Goal: Obtain resource: Obtain resource

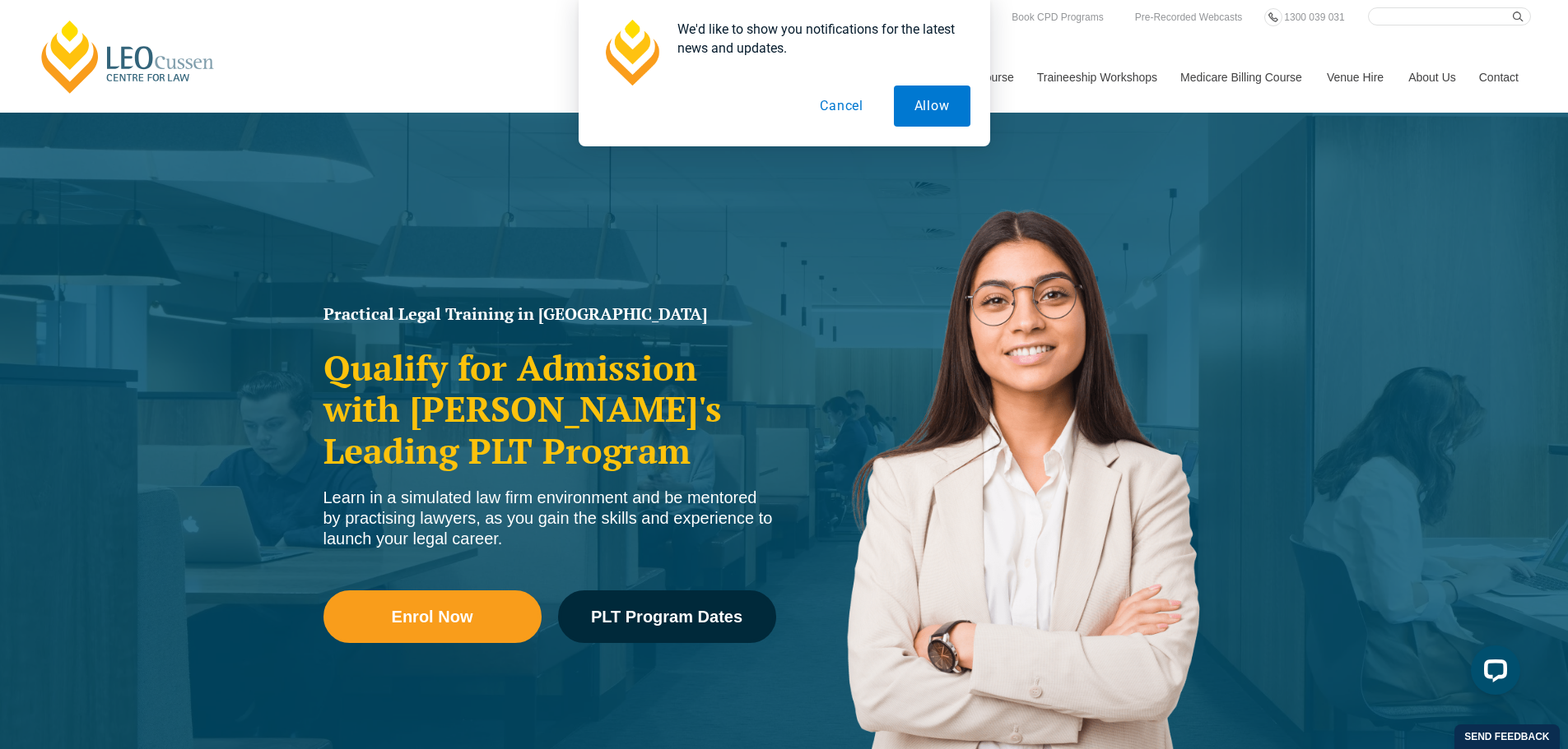
click at [827, 108] on button "Cancel" at bounding box center [841, 106] width 85 height 41
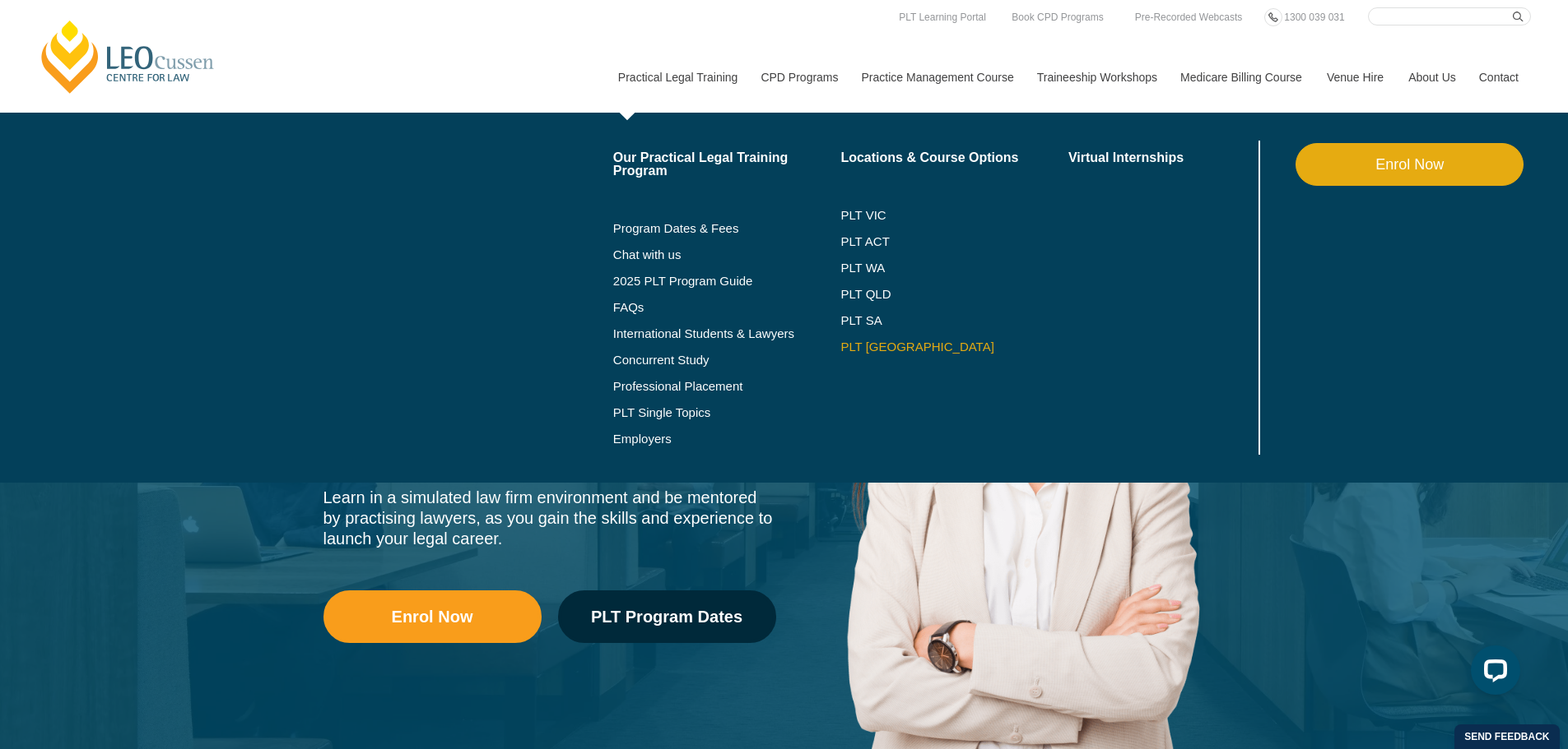
click at [876, 345] on link "PLT [GEOGRAPHIC_DATA]" at bounding box center [954, 346] width 228 height 13
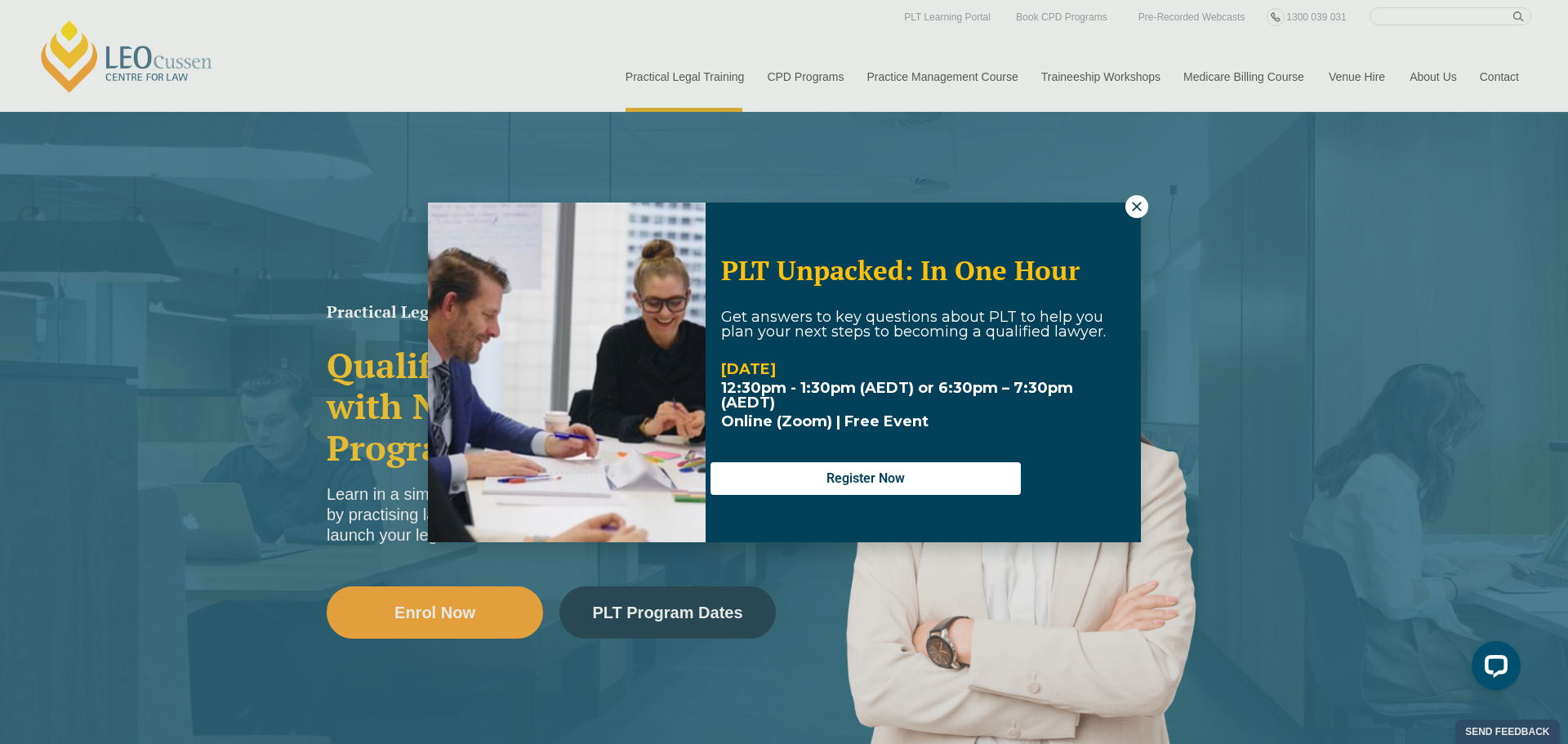
click at [1129, 207] on icon at bounding box center [1136, 206] width 15 height 15
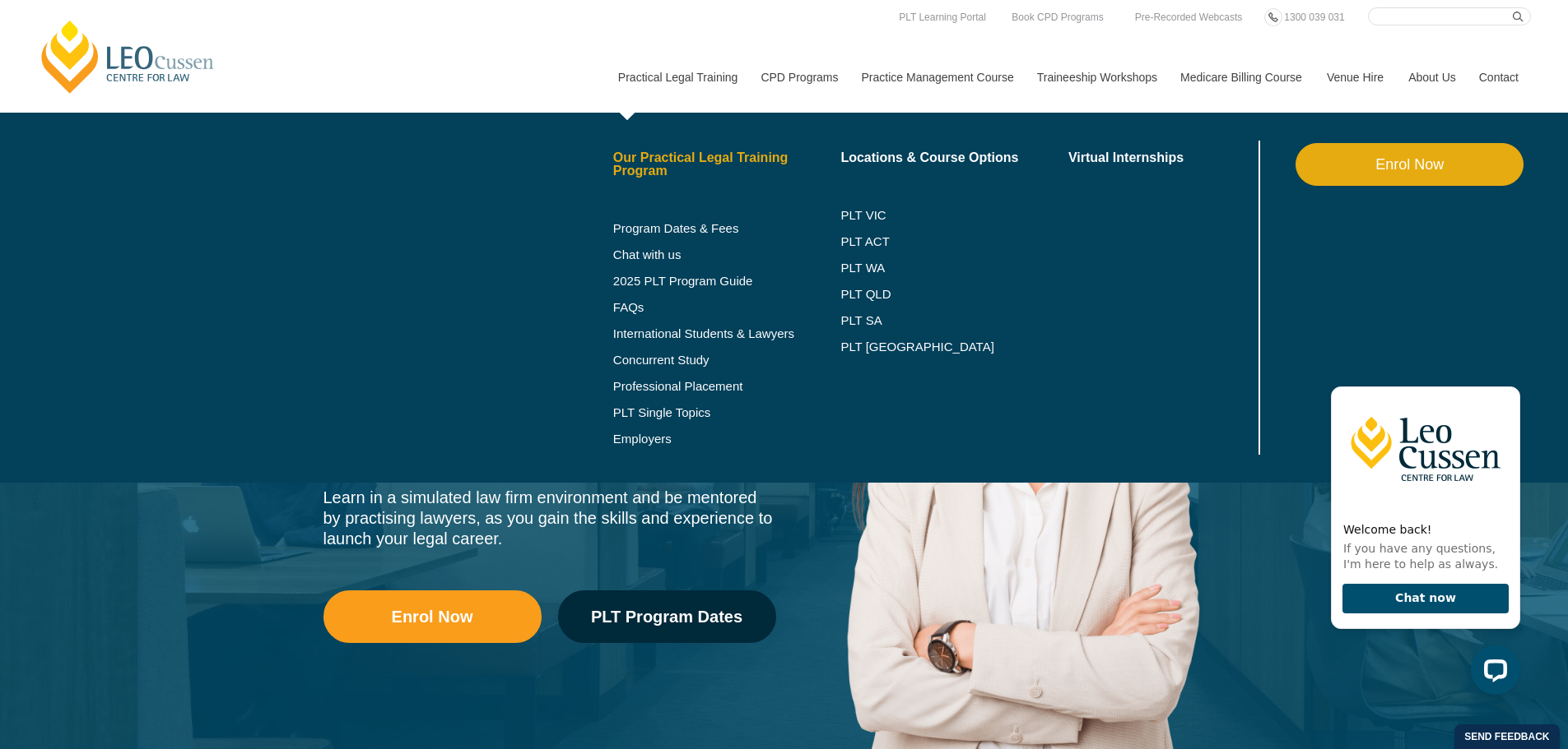
click at [662, 161] on link "Our Practical Legal Training Program" at bounding box center [727, 164] width 228 height 26
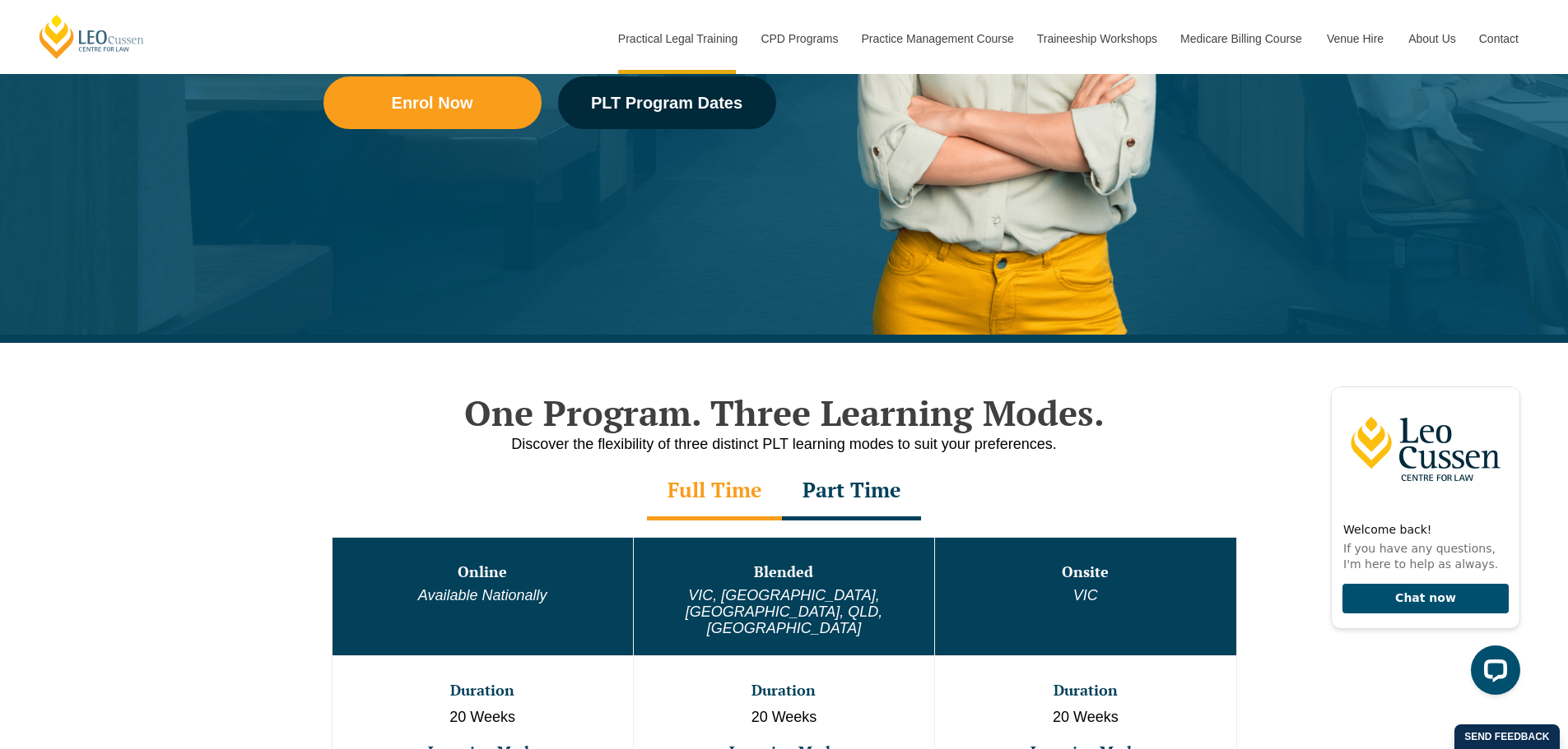
click at [176, 502] on div "One Program. Three Learning Modes. Discover the flexibility of three distinct P…" at bounding box center [784, 698] width 1568 height 711
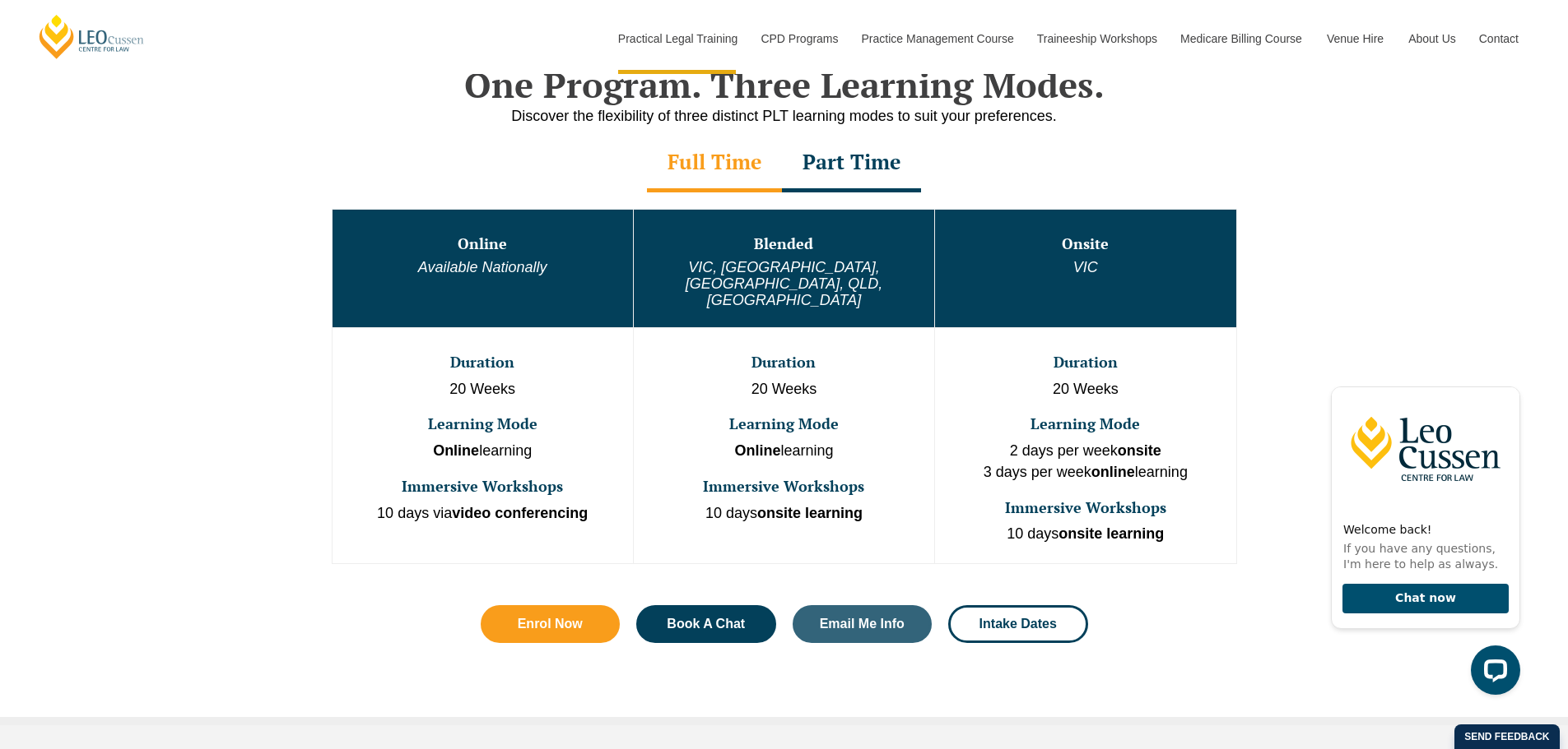
scroll to position [823, 0]
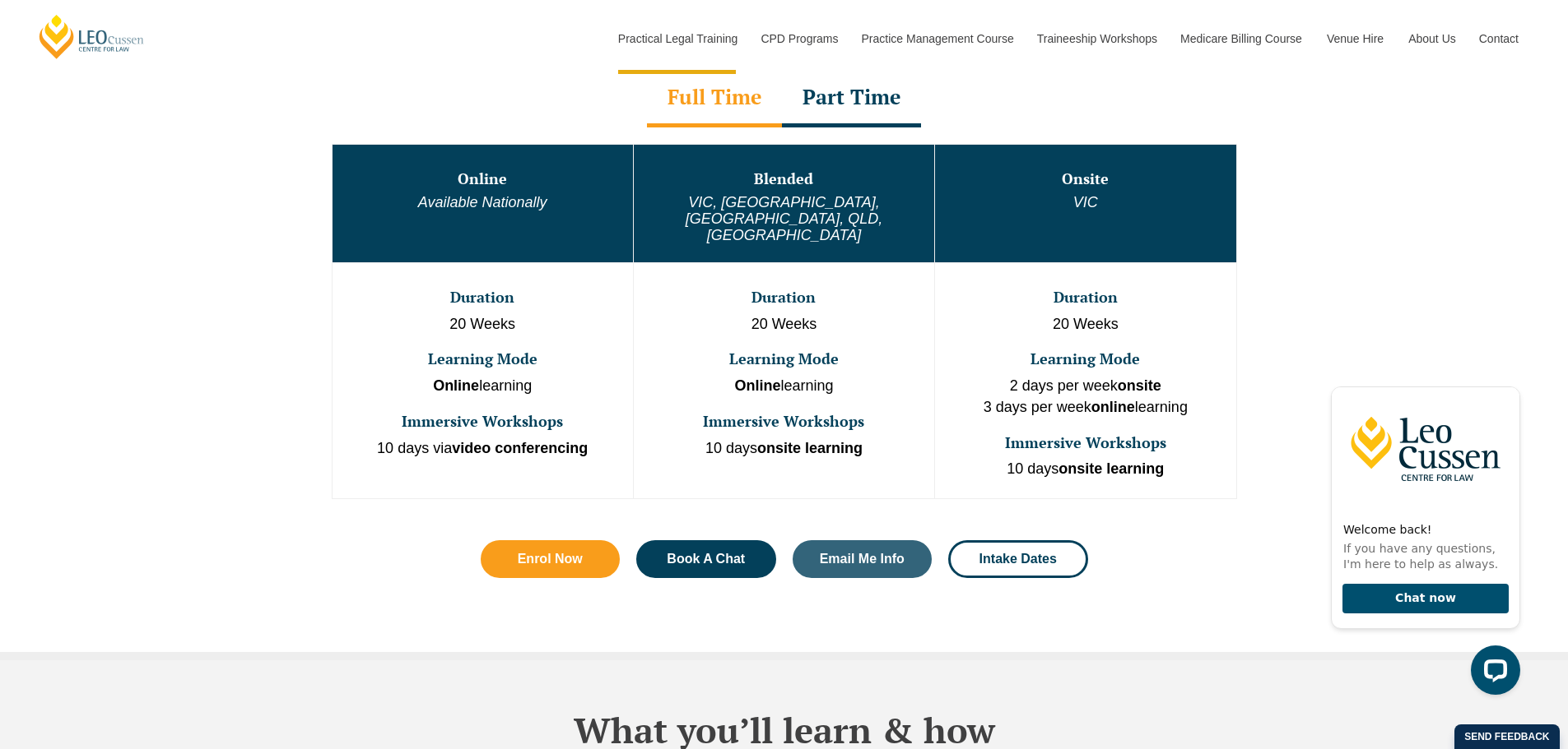
click at [1412, 329] on div "One Program. Three Learning Modes. Discover the flexibility of three distinct P…" at bounding box center [784, 305] width 1568 height 711
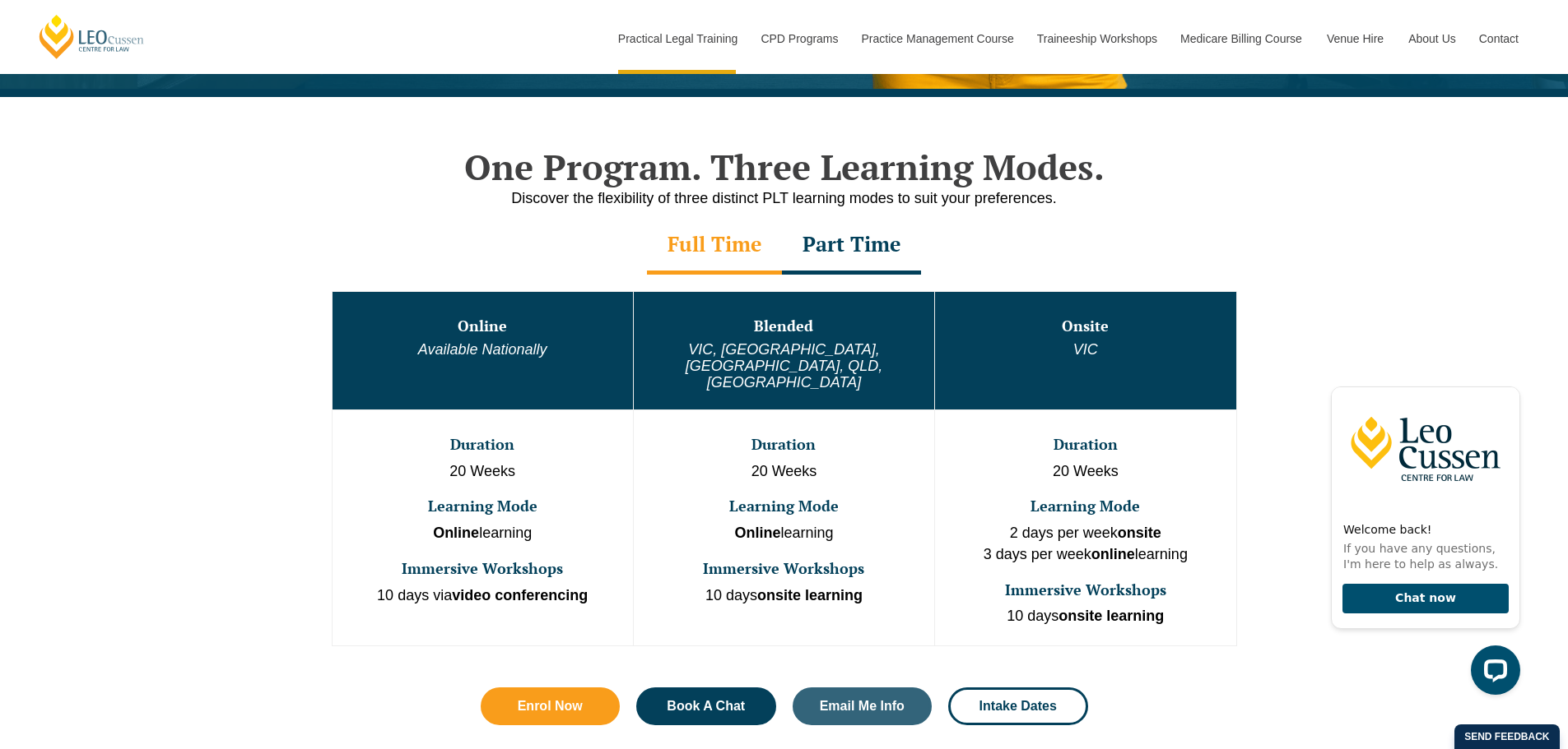
scroll to position [740, 0]
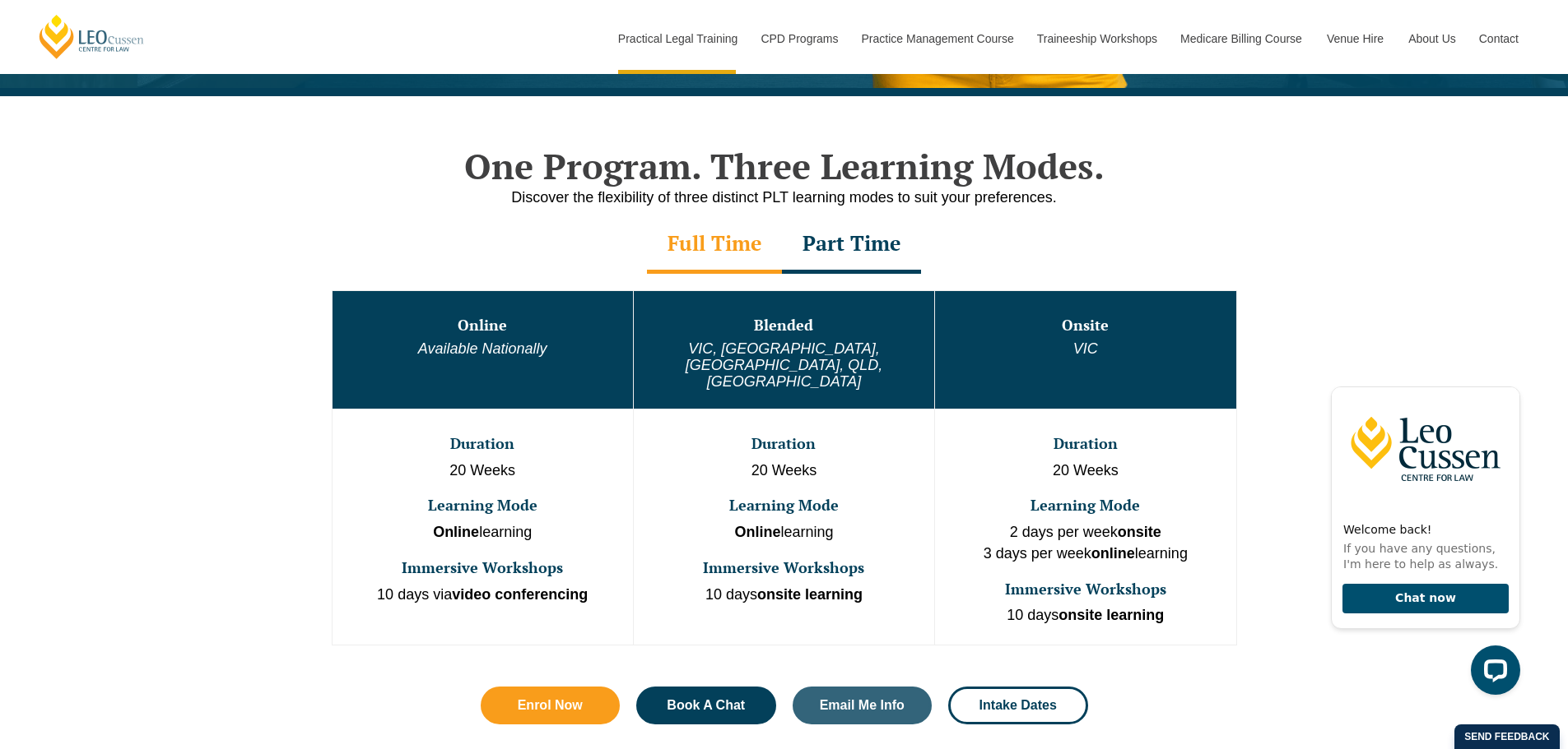
click at [1372, 278] on div "One Program. Three Learning Modes. Discover the flexibility of three distinct P…" at bounding box center [784, 451] width 1568 height 711
click at [852, 239] on div "Part Time" at bounding box center [851, 245] width 139 height 57
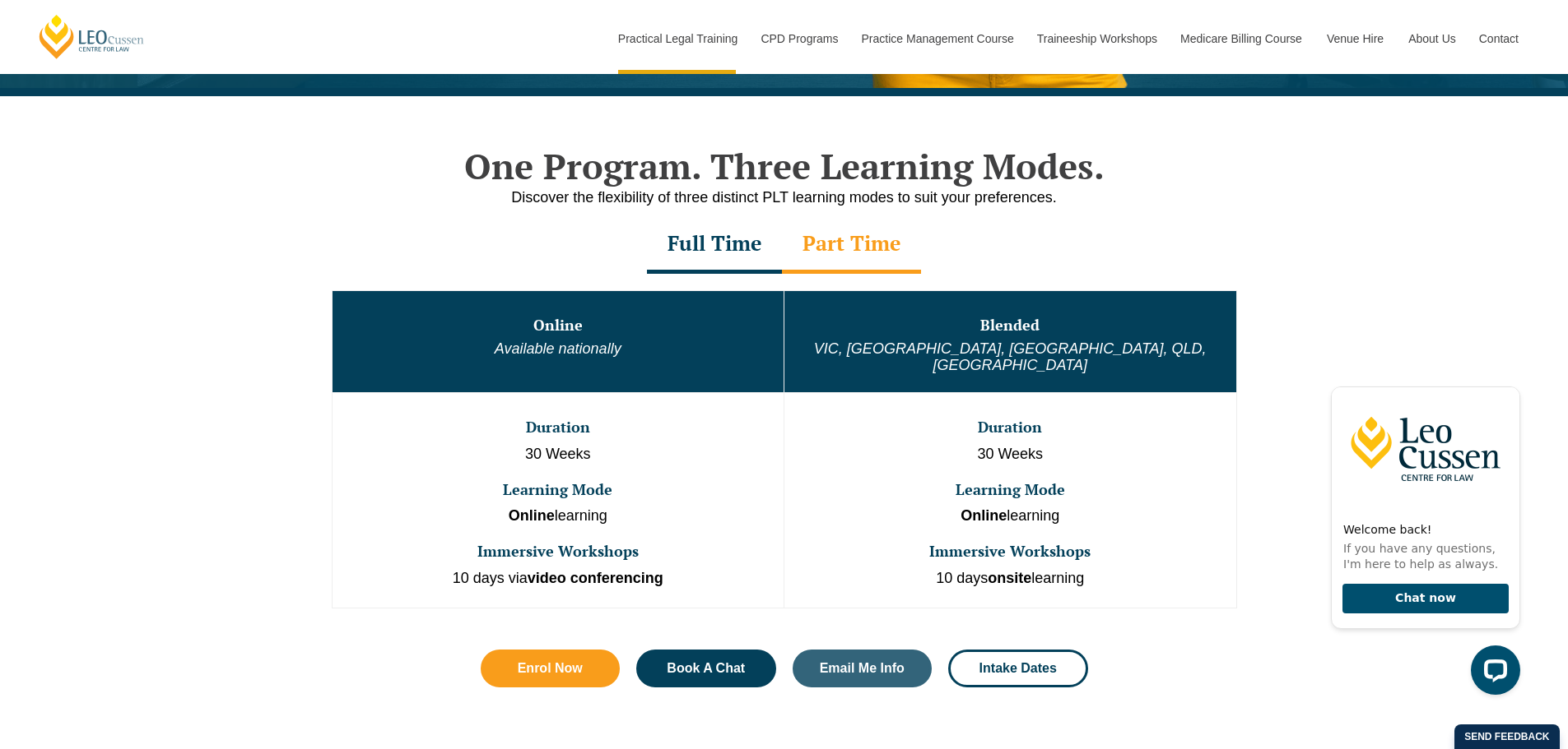
click at [191, 458] on div "One Program. Three Learning Modes. Discover the flexibility of three distinct P…" at bounding box center [784, 432] width 1568 height 673
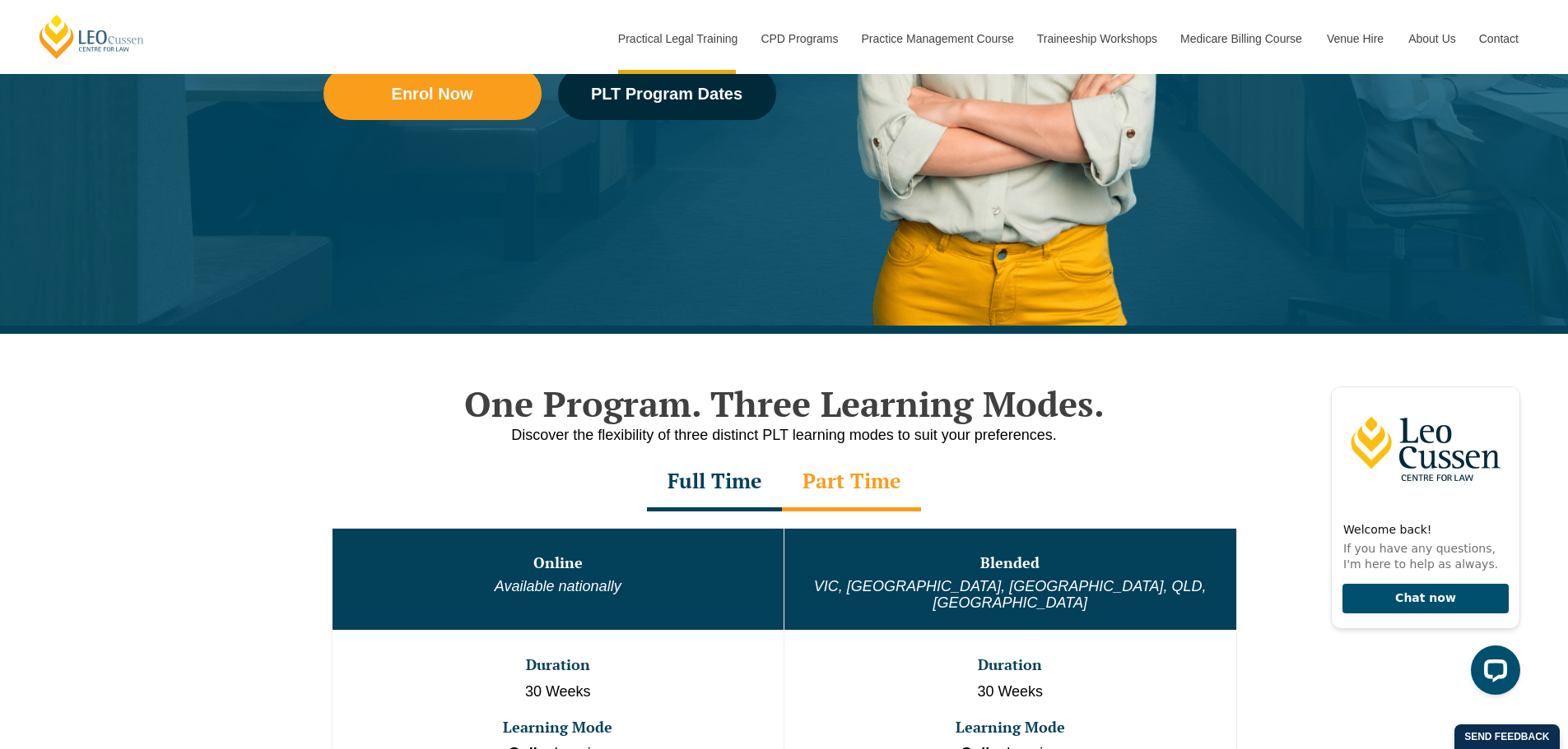
scroll to position [246, 0]
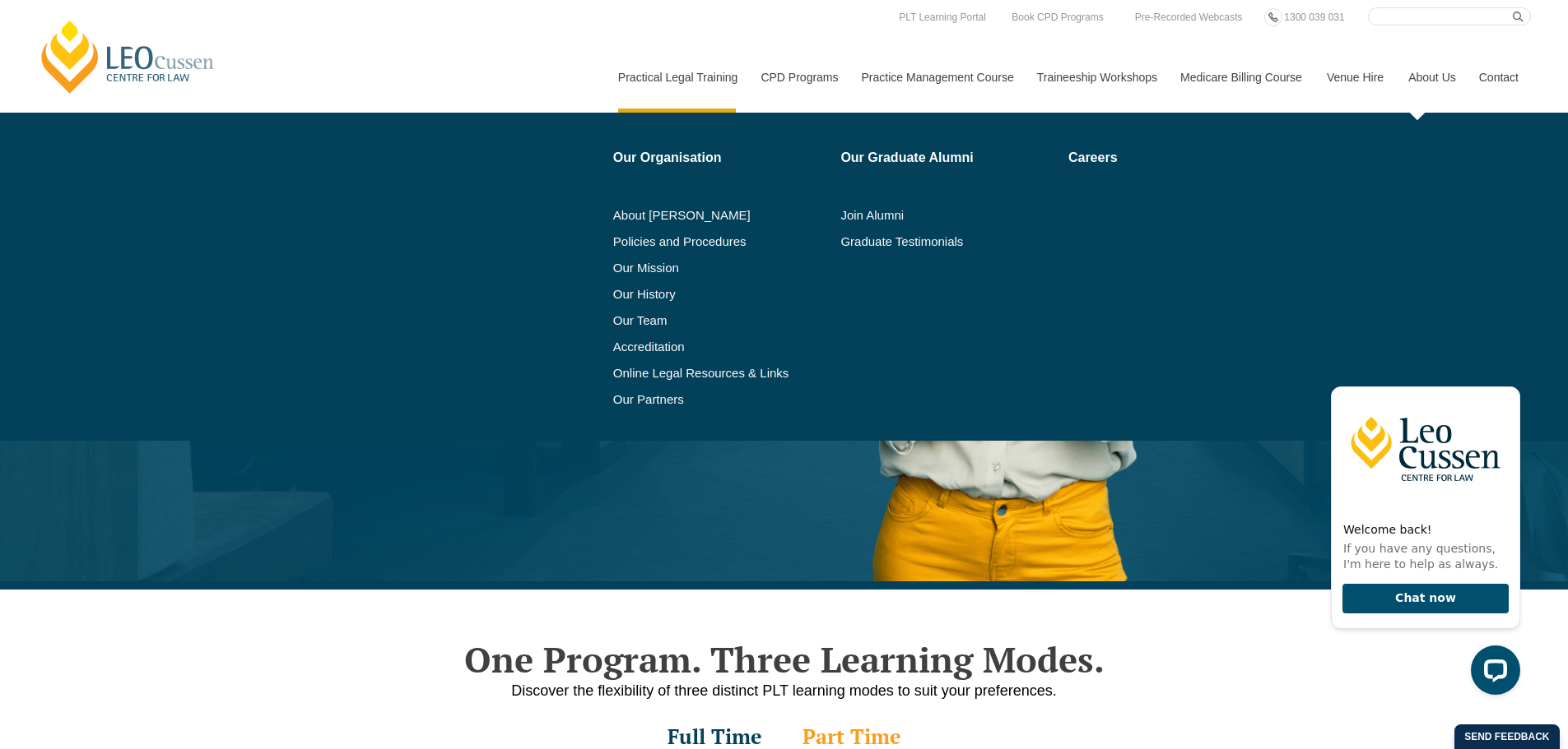
click at [1406, 73] on link "About Us" at bounding box center [1432, 77] width 71 height 71
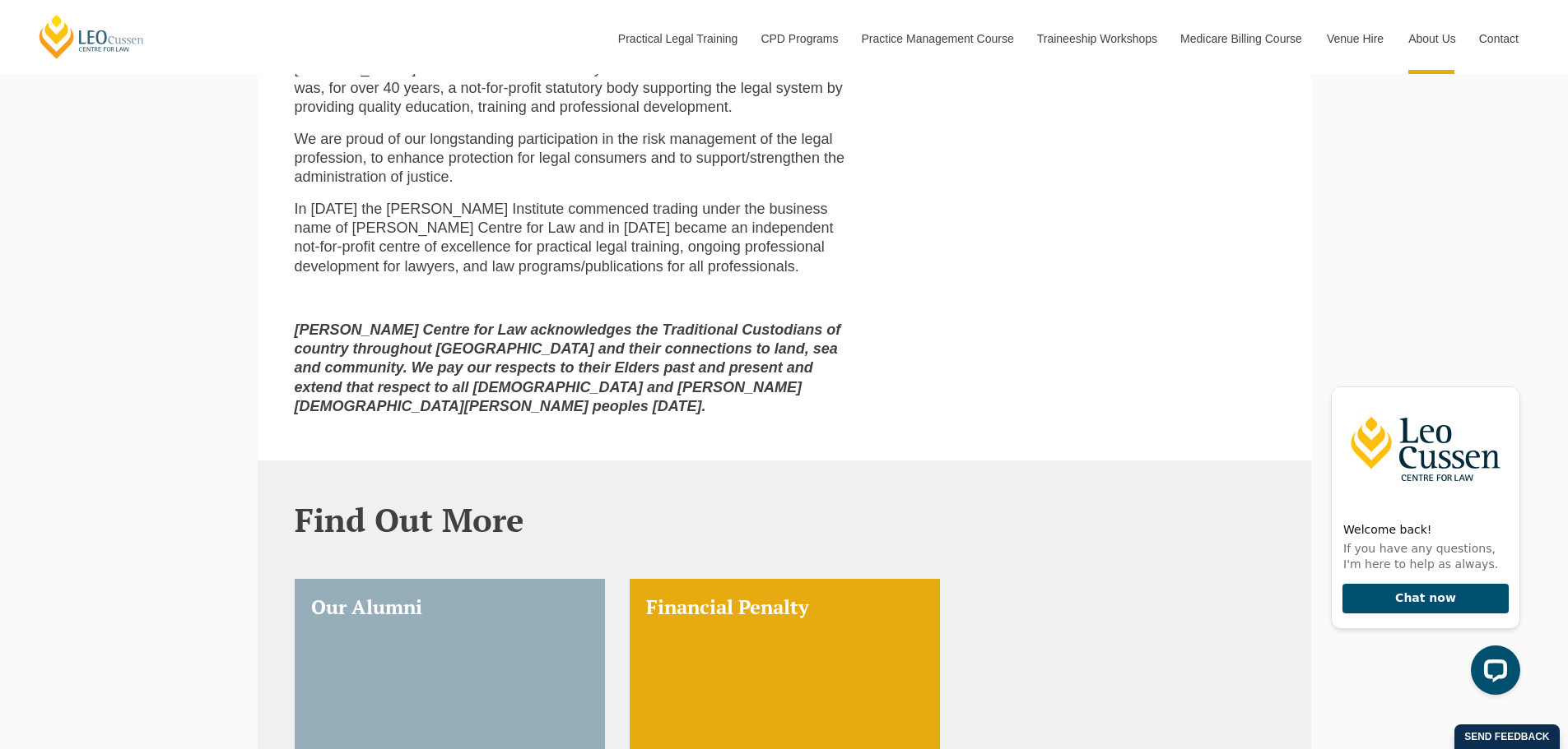
scroll to position [740, 0]
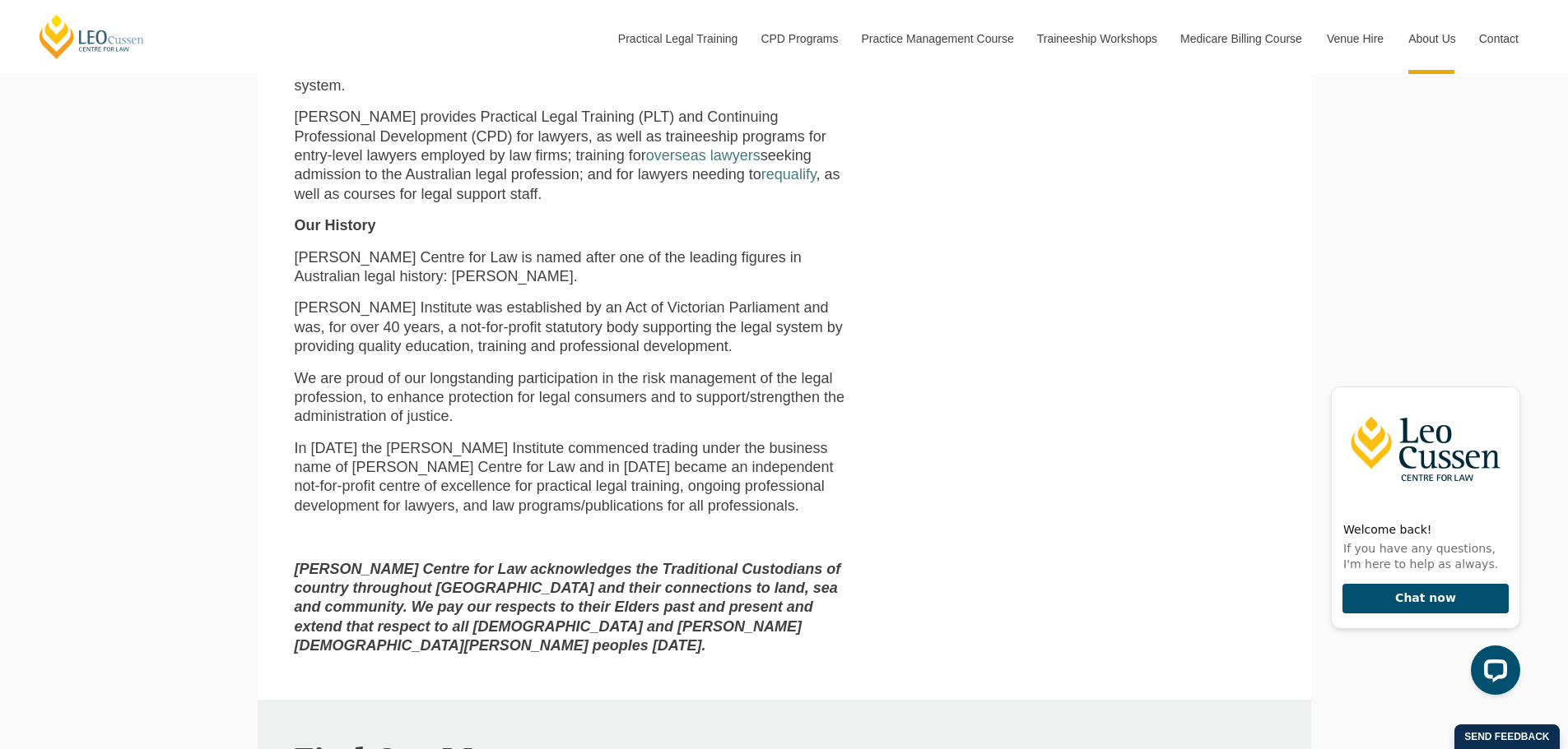
click at [414, 457] on p "In [DATE] the [PERSON_NAME] Institute commenced trading under the business name…" at bounding box center [575, 477] width 561 height 77
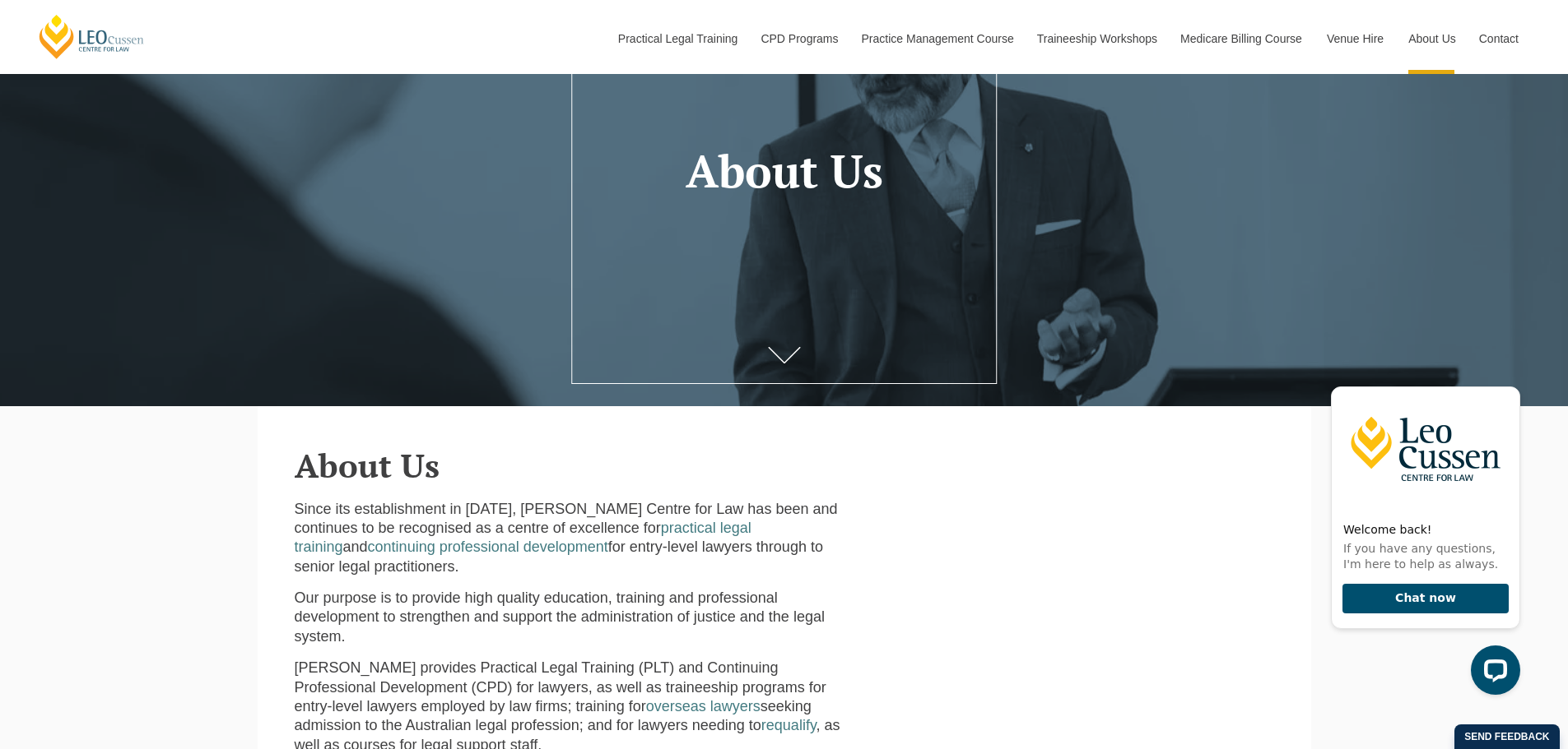
scroll to position [0, 0]
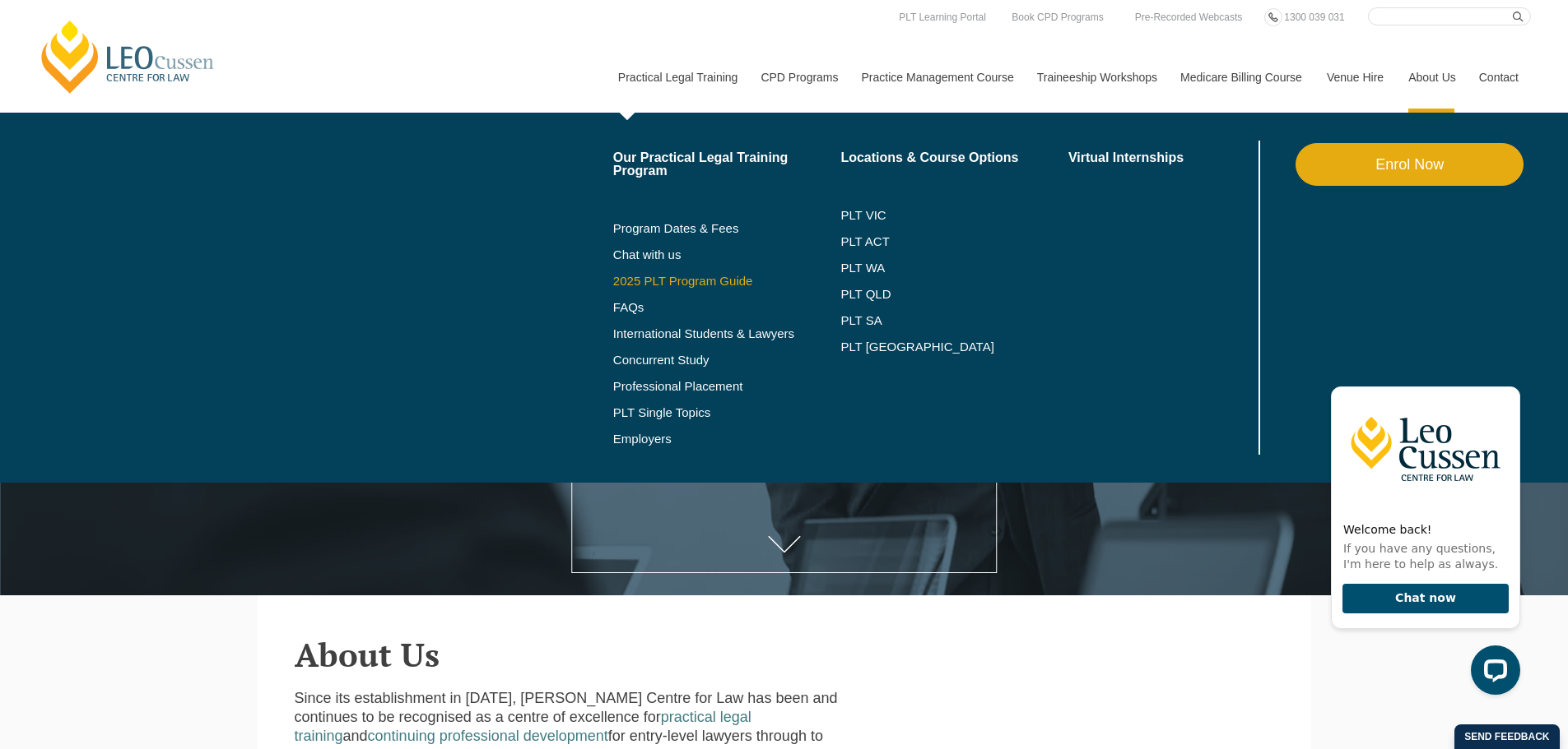
click at [722, 284] on link "2025 PLT Program Guide" at bounding box center [706, 281] width 187 height 13
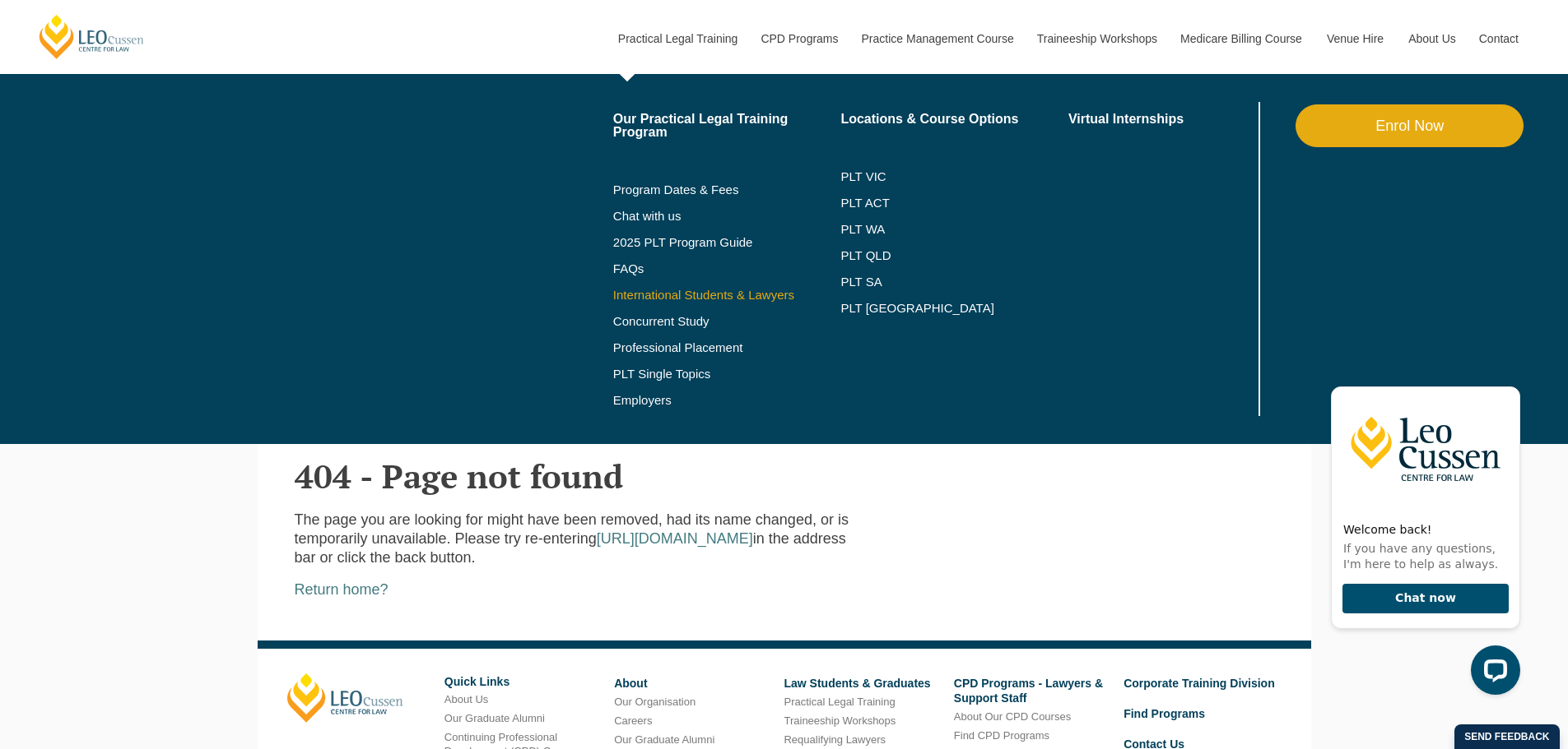
scroll to position [388, 0]
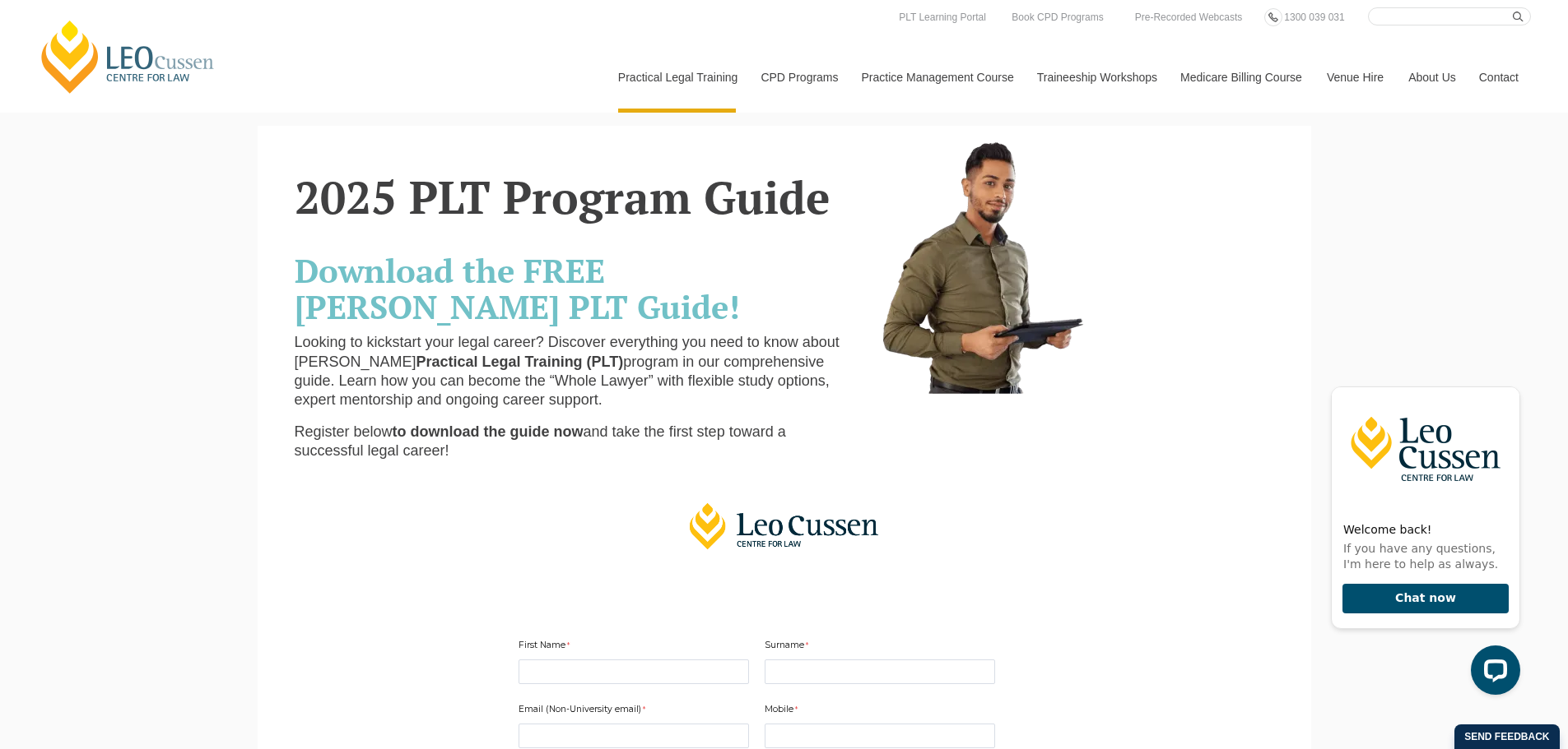
click at [417, 367] on span "Practical Legal Training (PLT)" at bounding box center [520, 362] width 208 height 16
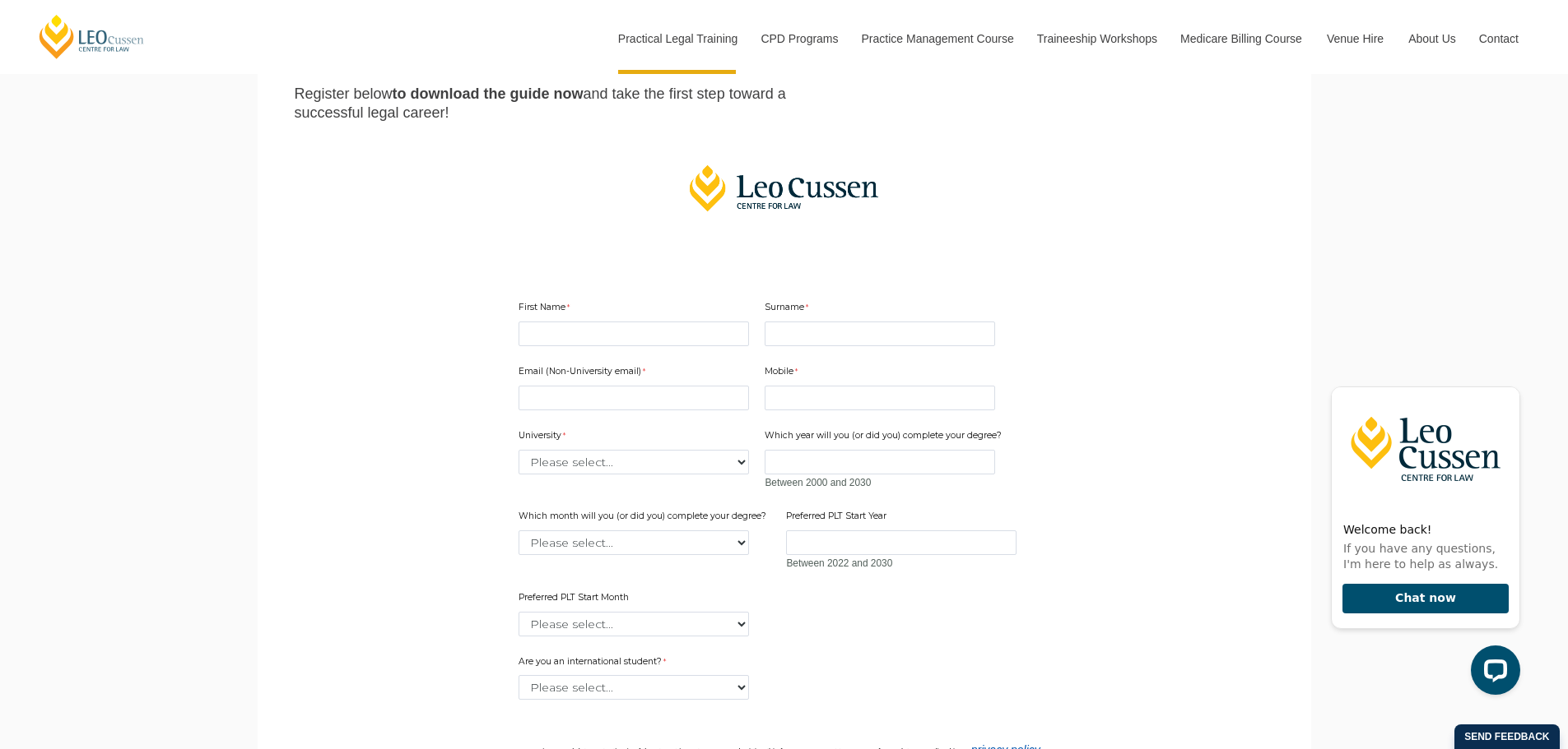
scroll to position [329, 0]
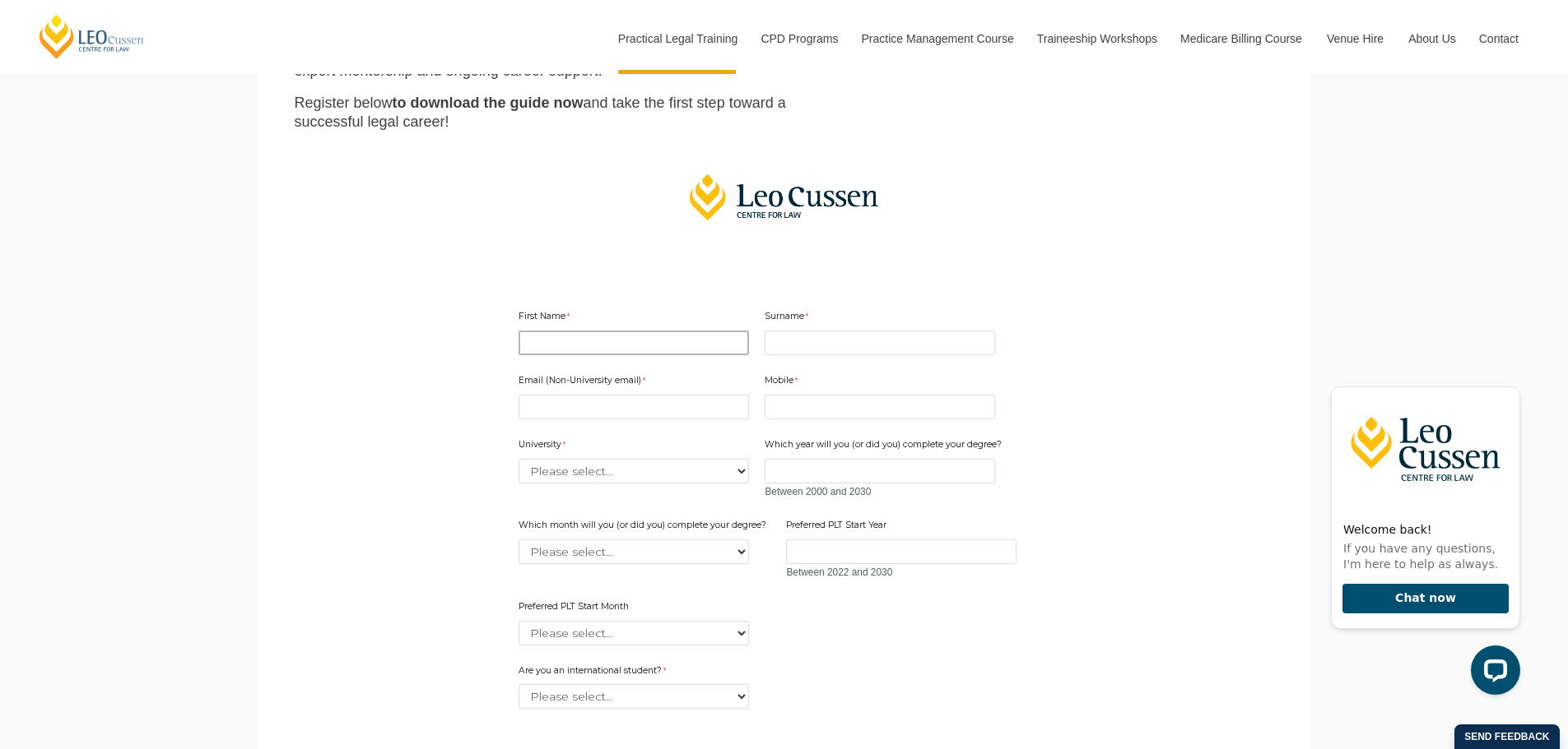
click at [657, 338] on input "First Name" at bounding box center [633, 343] width 230 height 24
type input "Emily"
type input "Bolding"
type input "emily.bolding@lawsociety.com.au"
type input "0299260269"
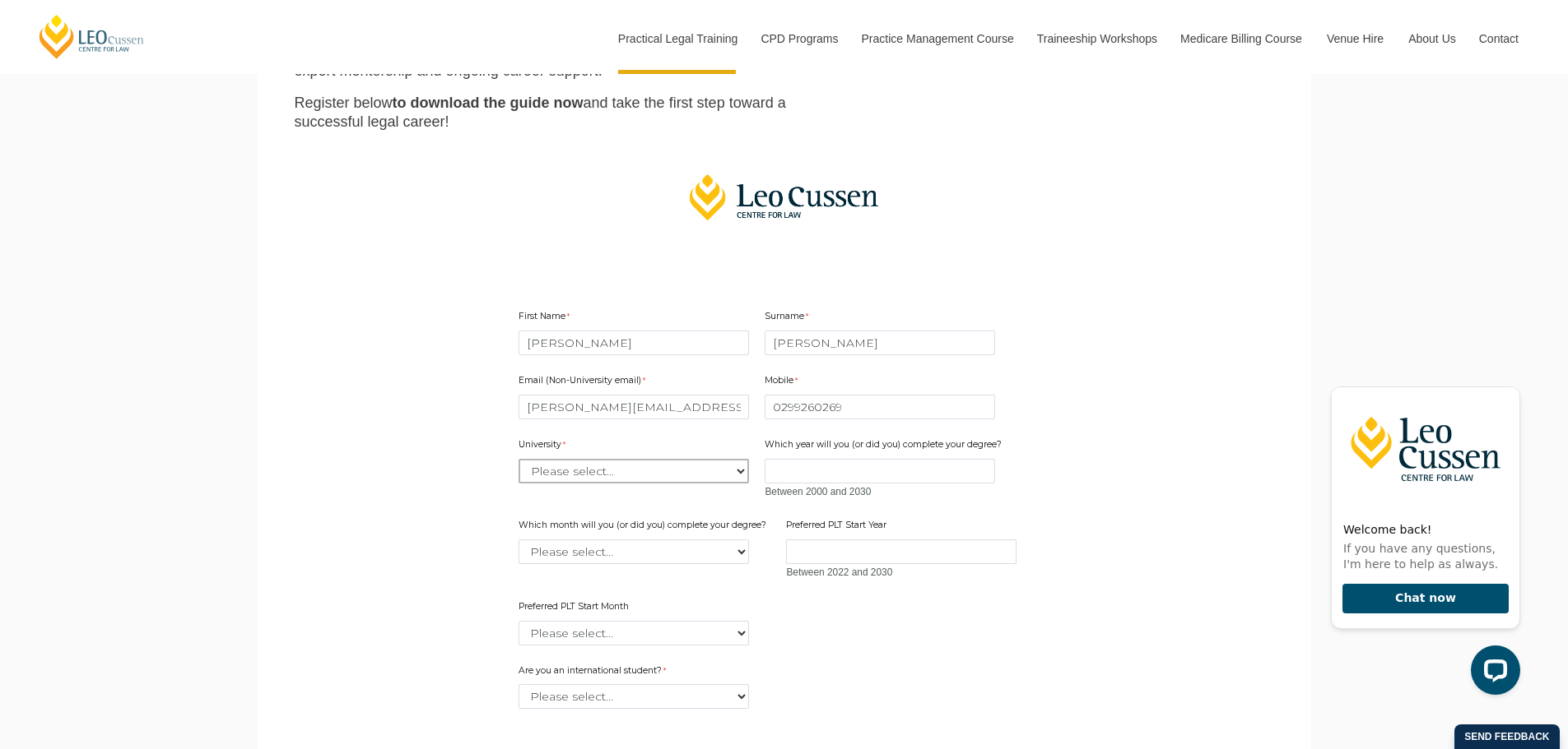
click at [723, 471] on select "Please select... Australian Catholic University Australian National University …" at bounding box center [633, 471] width 230 height 24
select select "tfa_2220"
click at [518, 459] on select "Please select... Australian Catholic University Australian National University …" at bounding box center [633, 471] width 230 height 24
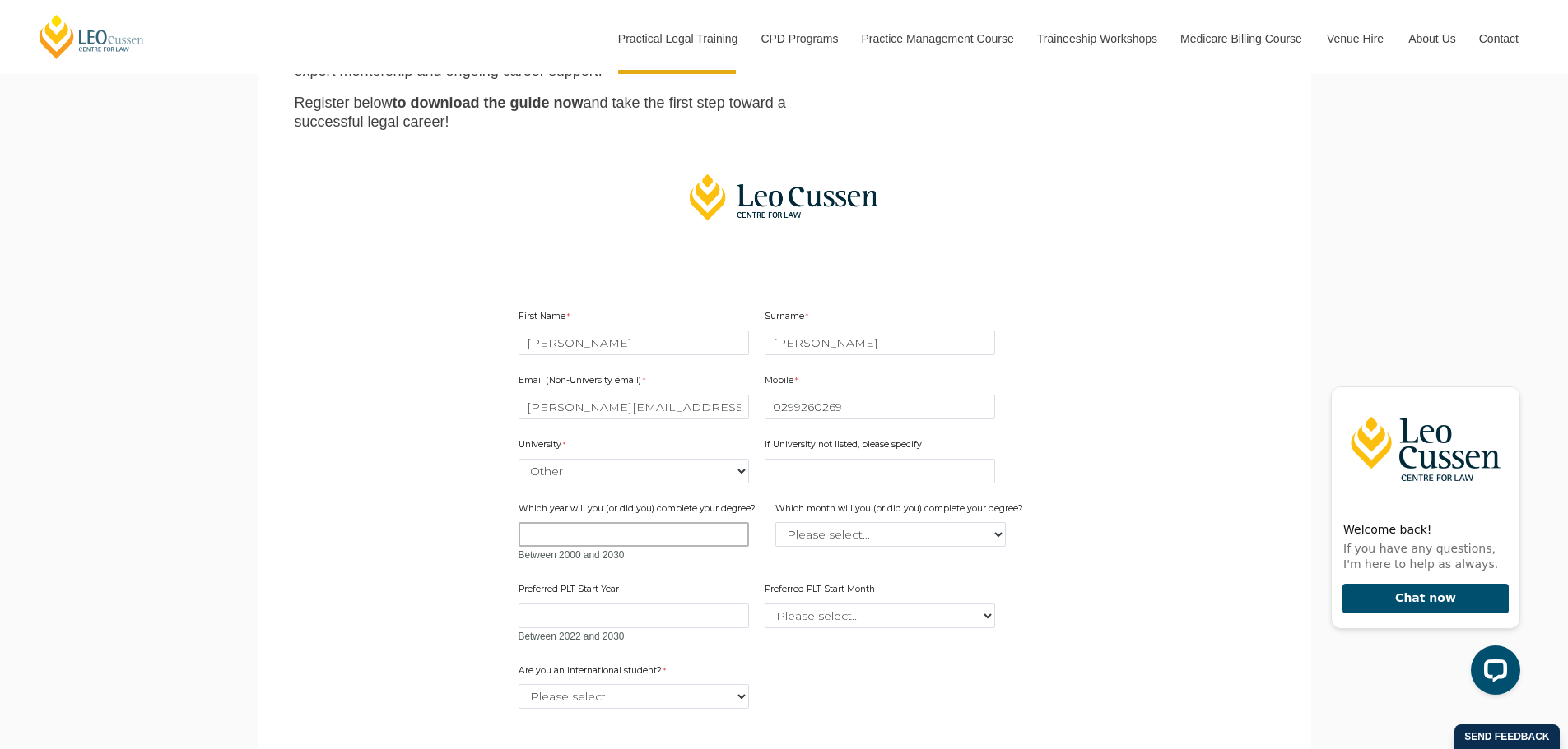
click at [601, 541] on input "Which year will you (or did you) complete your degree?" at bounding box center [633, 535] width 230 height 24
click at [910, 544] on select "Please select... January February March April May June July August September Oc…" at bounding box center [890, 535] width 230 height 24
click at [341, 529] on main "2025 PLT Program Guide Download the FREE Leo Cussen PLT Guide! Looking to kicks…" at bounding box center [784, 386] width 1029 height 1179
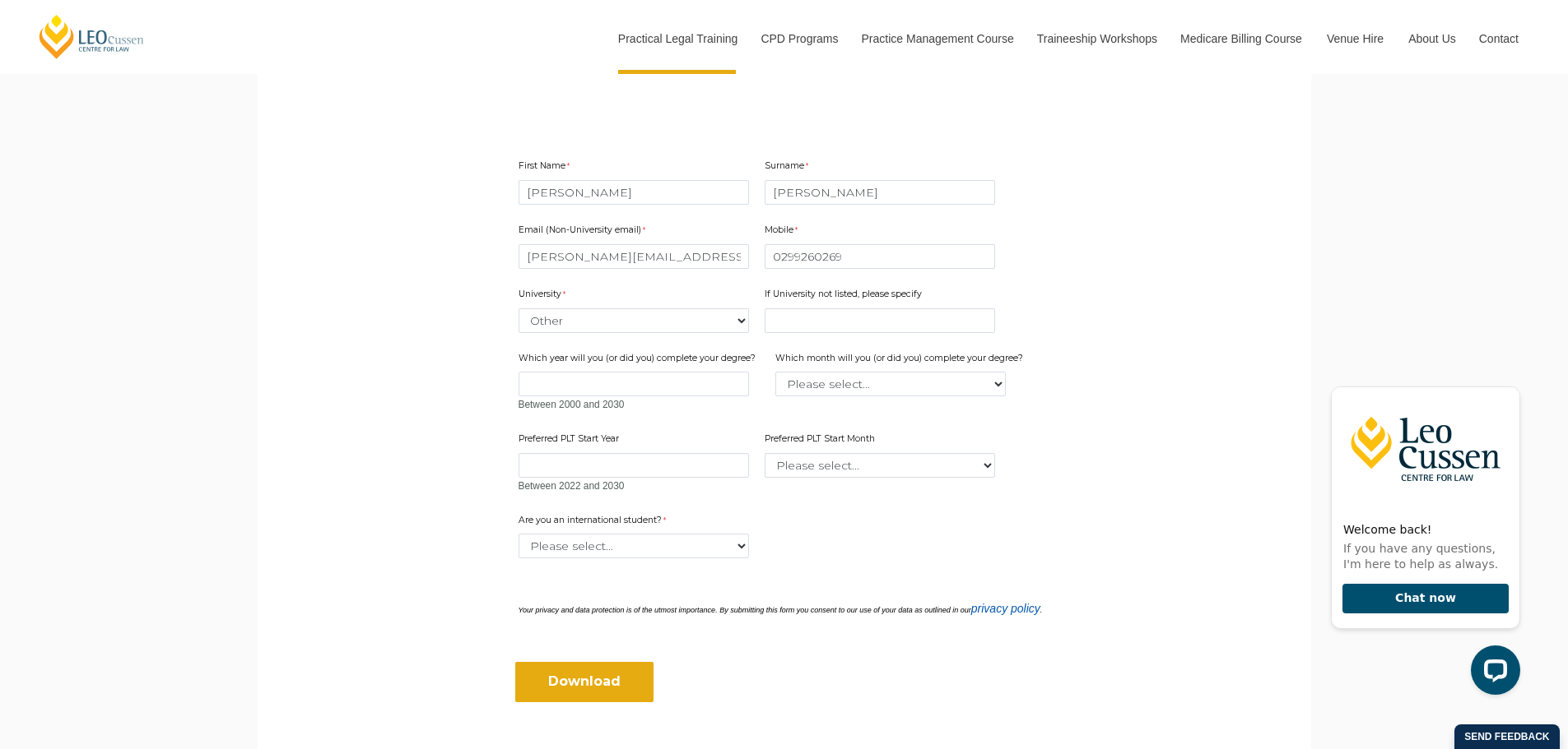
scroll to position [494, 0]
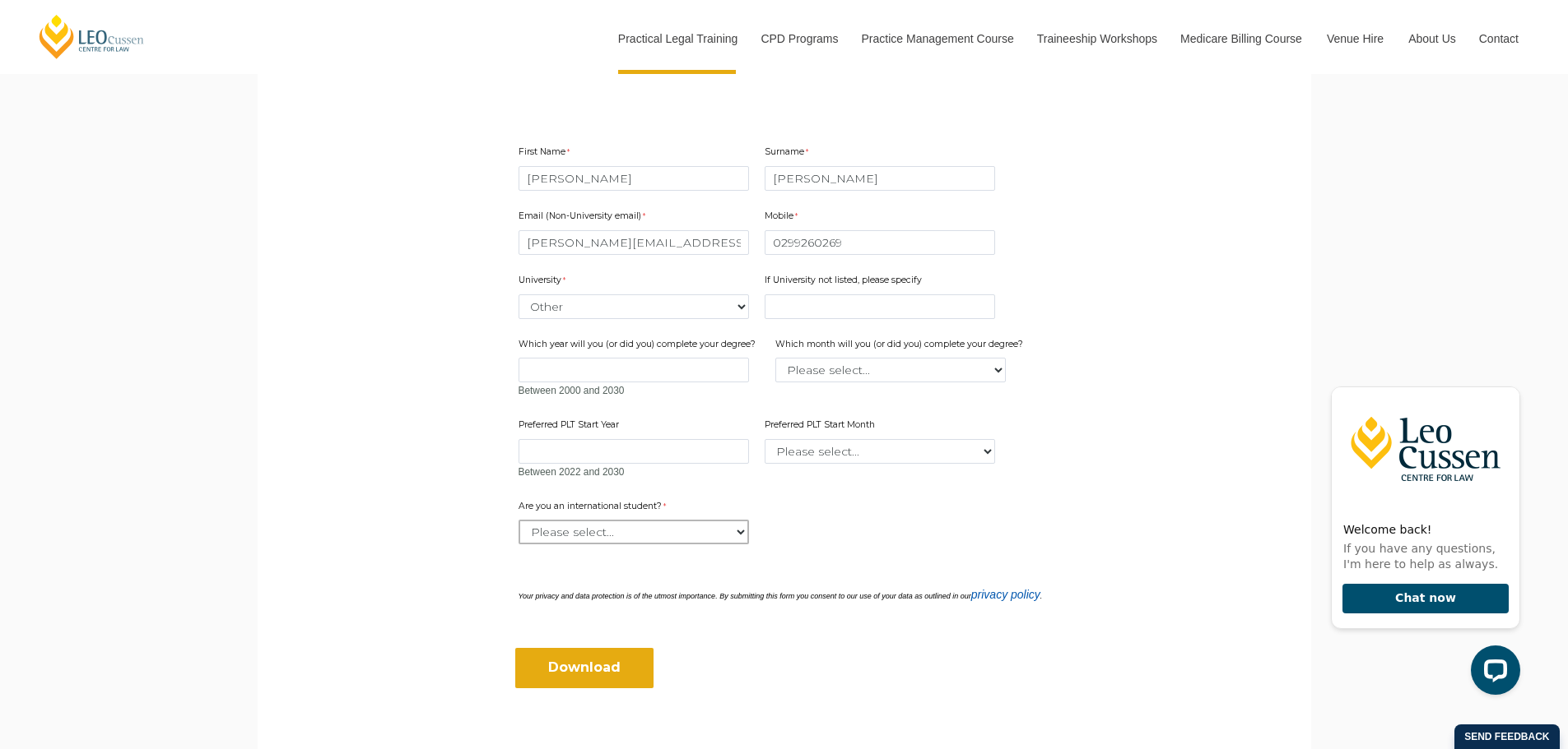
click at [657, 531] on select "Please select... Yes No" at bounding box center [633, 532] width 230 height 24
select select "tfa_60"
click at [518, 520] on select "Please select... Yes No" at bounding box center [633, 532] width 230 height 24
click at [612, 609] on form "First Name Emily Surname Bolding Email (Non-University email) emily.bolding@law…" at bounding box center [784, 407] width 634 height 642
click at [603, 650] on input "Download" at bounding box center [583, 667] width 138 height 39
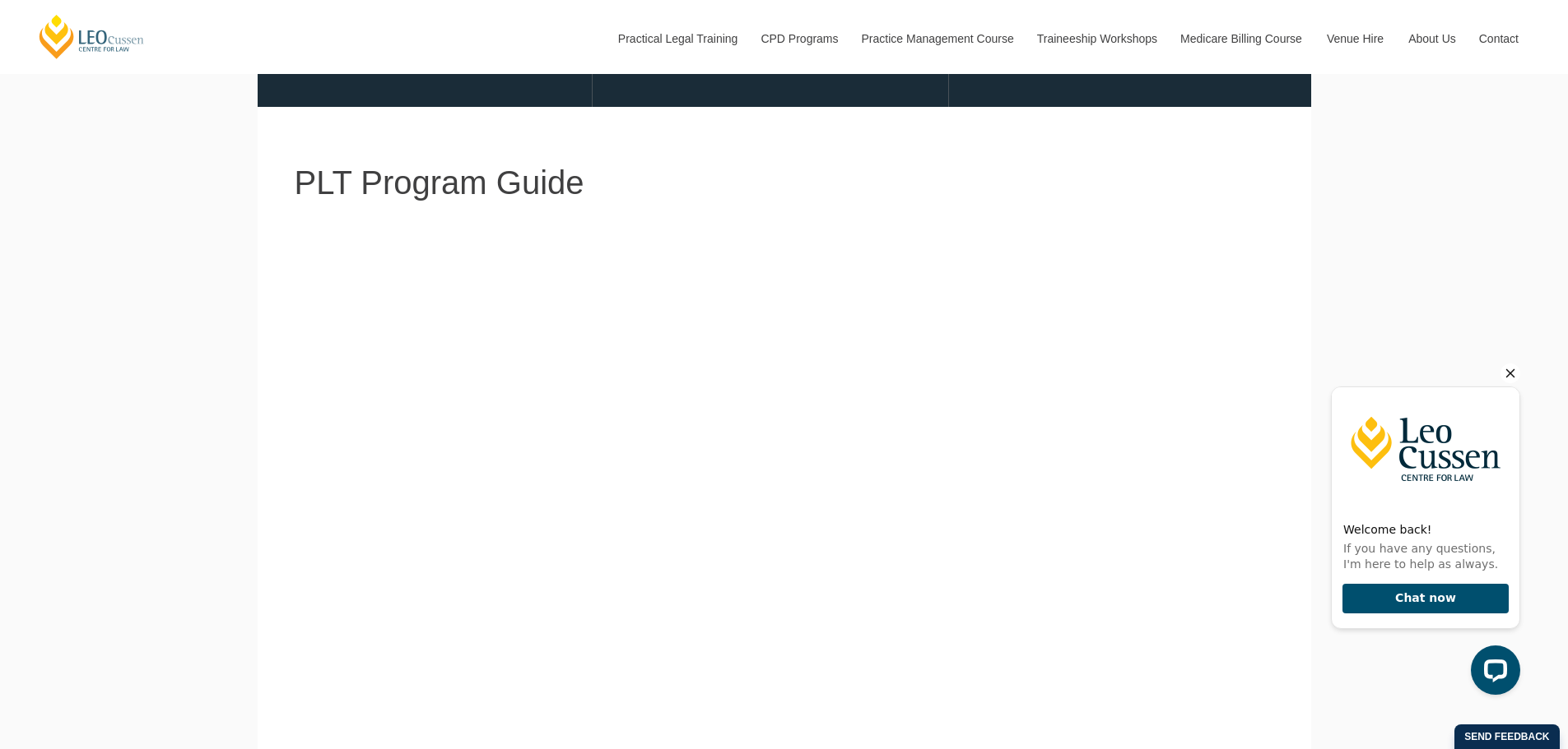
click at [1512, 377] on icon "Hide greeting" at bounding box center [1510, 373] width 20 height 20
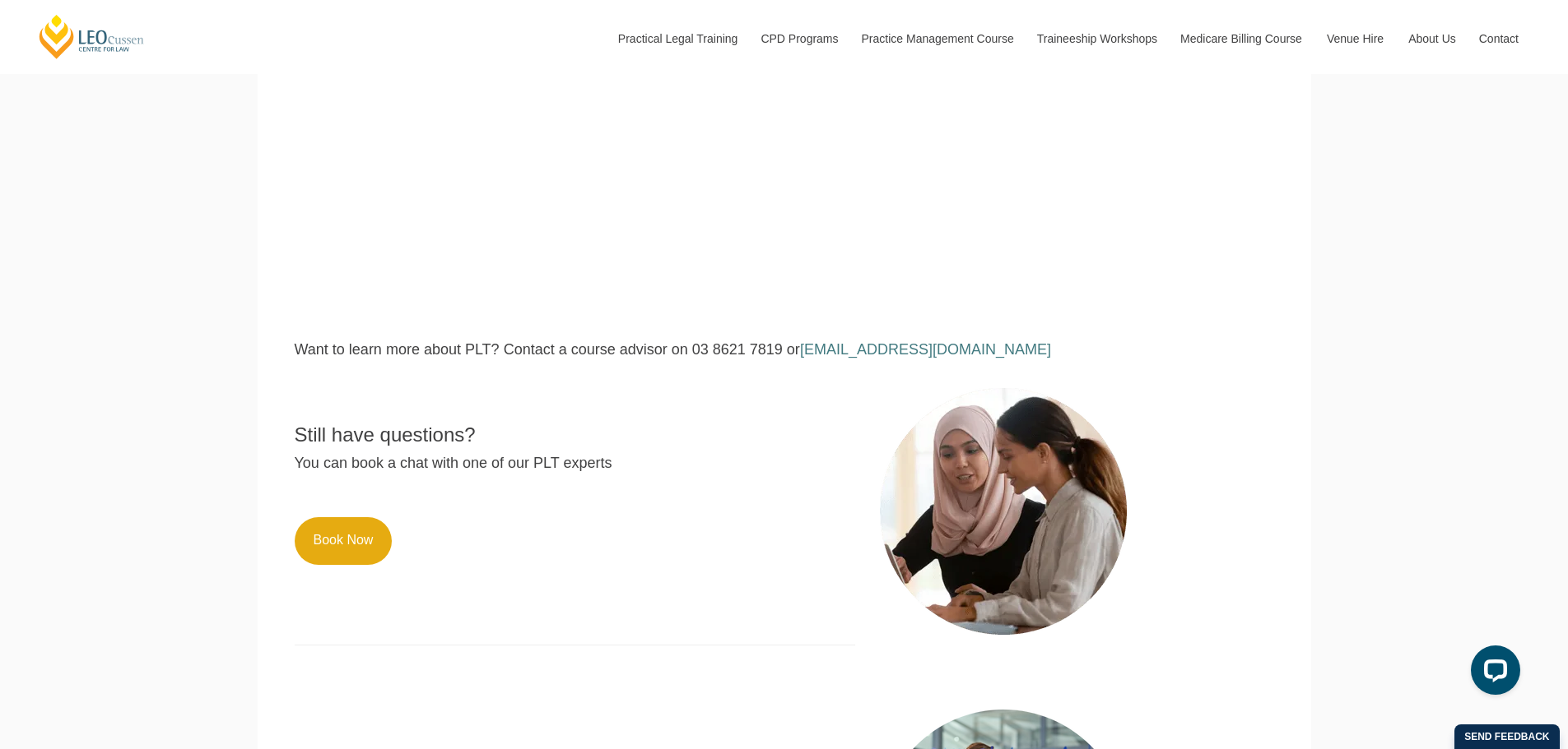
scroll to position [329, 0]
